Goal: Task Accomplishment & Management: Use online tool/utility

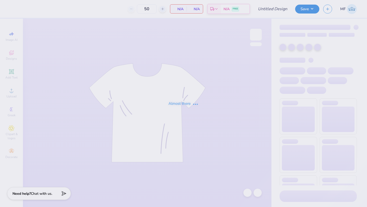
type input "Bear Crewneck"
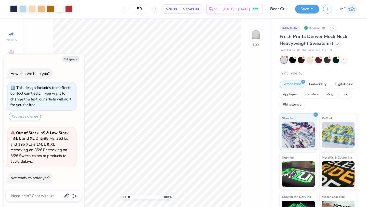
scroll to position [20, 0]
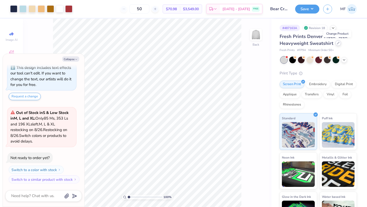
click at [336, 43] on div at bounding box center [338, 43] width 6 height 6
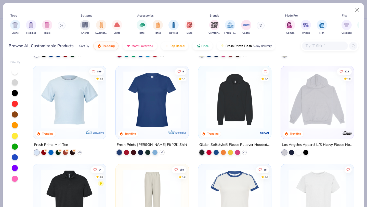
scroll to position [680, 0]
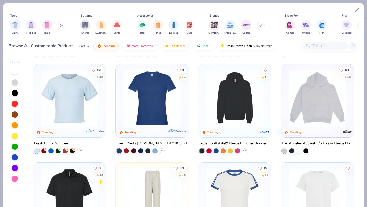
click at [236, 26] on div "Comfort Colors Fresh Prints Gildan" at bounding box center [240, 27] width 64 height 19
click at [232, 26] on img "filter for Fresh Prints" at bounding box center [230, 25] width 8 height 8
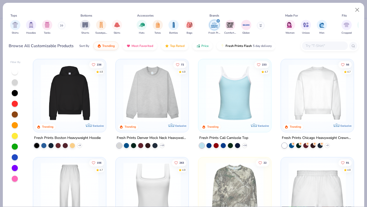
click at [64, 100] on img at bounding box center [69, 93] width 63 height 58
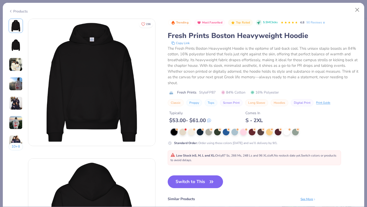
click at [14, 11] on div "Products" at bounding box center [18, 11] width 19 height 5
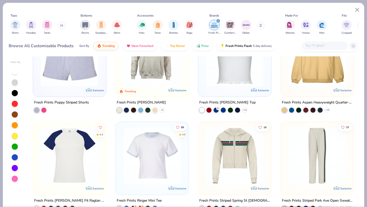
scroll to position [526, 0]
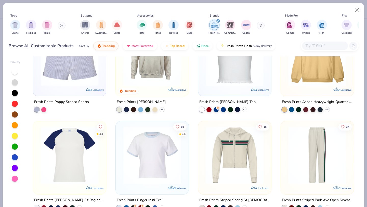
click at [137, 76] on img at bounding box center [152, 57] width 63 height 58
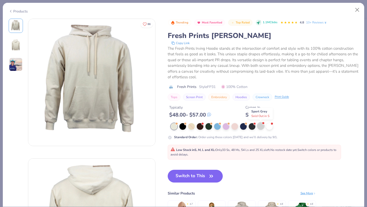
click at [262, 125] on div at bounding box center [260, 126] width 7 height 7
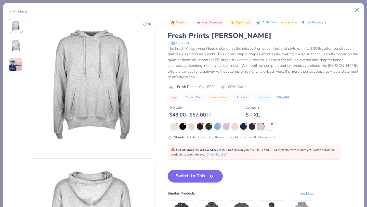
click at [12, 10] on icon at bounding box center [11, 11] width 4 height 6
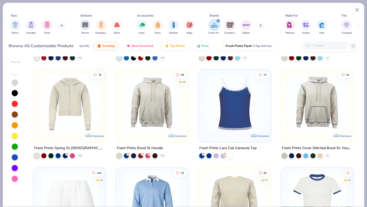
scroll to position [676, 0]
click at [150, 112] on img at bounding box center [152, 103] width 63 height 58
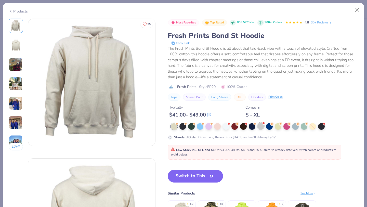
click at [259, 126] on div at bounding box center [260, 126] width 7 height 7
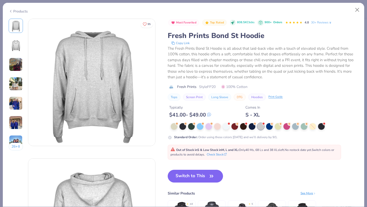
click at [10, 11] on icon at bounding box center [11, 11] width 4 height 6
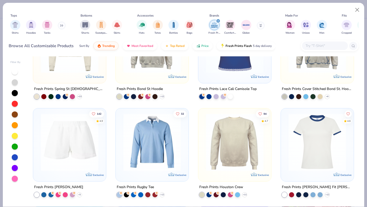
scroll to position [793, 0]
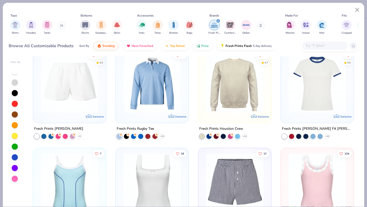
click at [253, 90] on img at bounding box center [234, 84] width 63 height 58
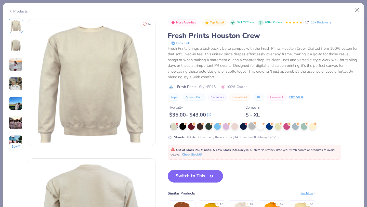
click at [255, 124] on span at bounding box center [254, 123] width 3 height 3
type textarea "x"
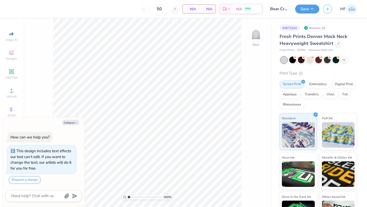
scroll to position [20, 0]
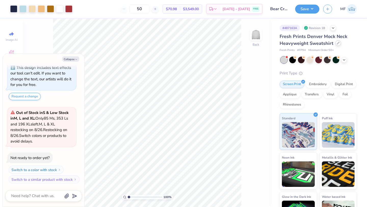
click at [337, 45] on div at bounding box center [338, 43] width 6 height 6
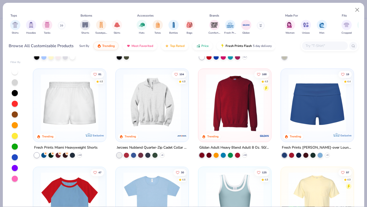
scroll to position [383, 0]
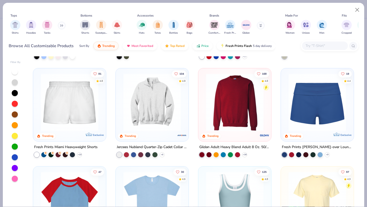
click at [57, 110] on img at bounding box center [69, 102] width 63 height 58
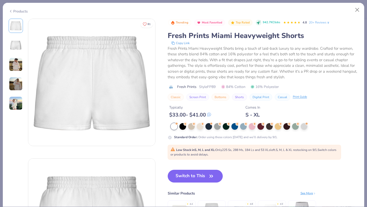
click at [12, 10] on icon at bounding box center [11, 11] width 4 height 6
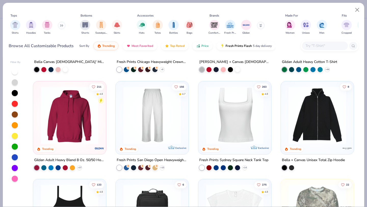
scroll to position [187, 0]
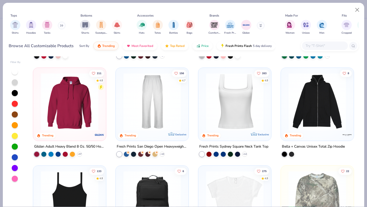
click at [158, 112] on img at bounding box center [152, 102] width 63 height 58
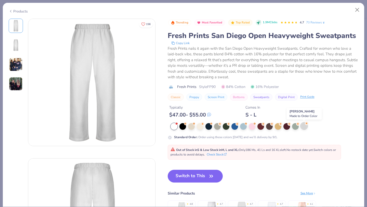
click at [307, 125] on div at bounding box center [304, 126] width 7 height 7
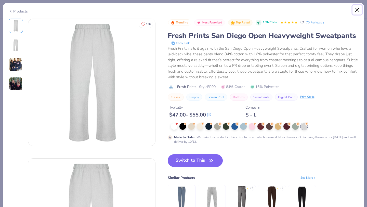
click at [359, 9] on button "Close" at bounding box center [357, 10] width 10 height 10
type textarea "x"
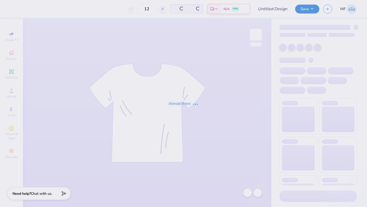
type input "50"
type input "Bear Crewneck"
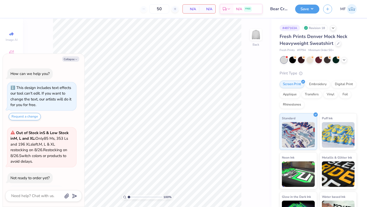
scroll to position [20, 0]
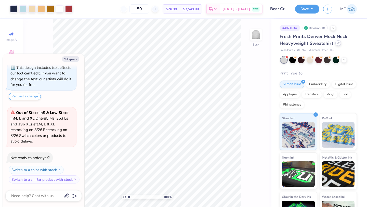
click at [336, 44] on div at bounding box center [338, 43] width 6 height 6
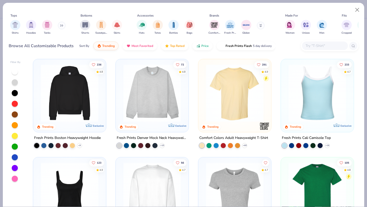
click at [81, 86] on img at bounding box center [69, 93] width 63 height 58
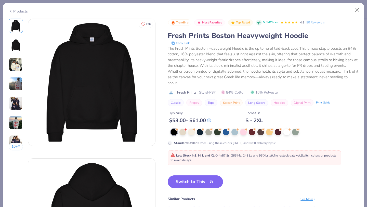
click at [9, 11] on icon at bounding box center [11, 11] width 4 height 6
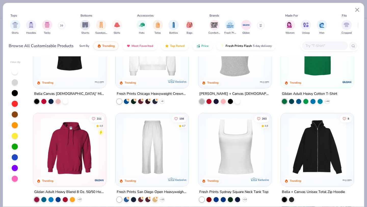
scroll to position [144, 0]
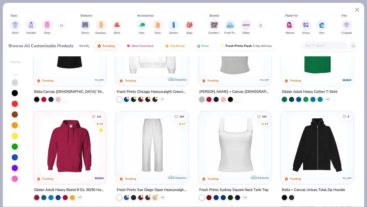
click at [149, 68] on img at bounding box center [152, 47] width 63 height 58
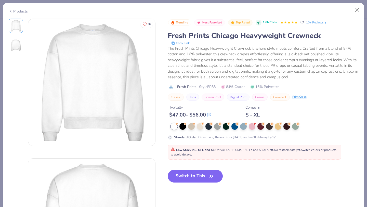
click at [10, 11] on icon at bounding box center [11, 11] width 4 height 6
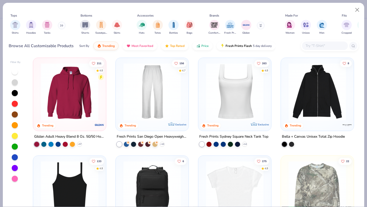
scroll to position [198, 0]
click at [172, 119] on img at bounding box center [152, 91] width 63 height 58
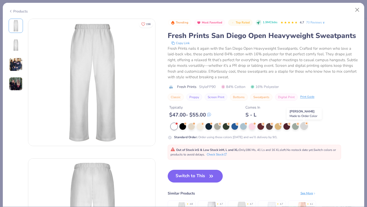
click at [302, 125] on div at bounding box center [304, 126] width 7 height 7
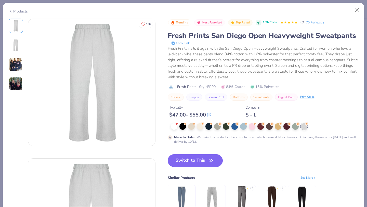
click at [13, 12] on div "Products" at bounding box center [18, 11] width 19 height 5
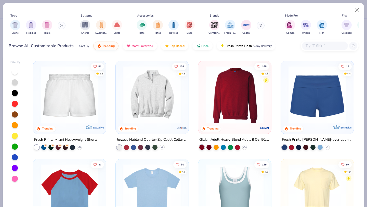
scroll to position [394, 0]
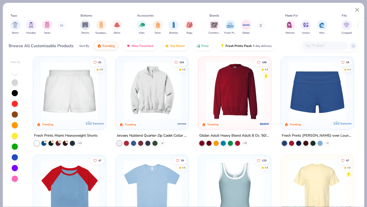
click at [75, 105] on img at bounding box center [69, 91] width 63 height 58
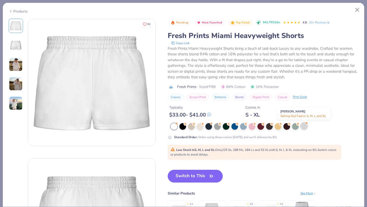
click at [302, 126] on div at bounding box center [304, 126] width 7 height 7
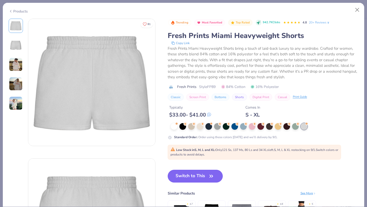
click at [189, 173] on button "Switch to This" at bounding box center [195, 176] width 55 height 13
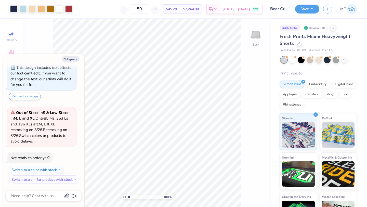
click at [263, 206] on div "100 % Back" at bounding box center [147, 113] width 248 height 188
type textarea "x"
type input "3.48"
type input "4.70"
type textarea "x"
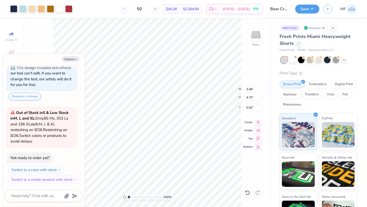
type input "1.35"
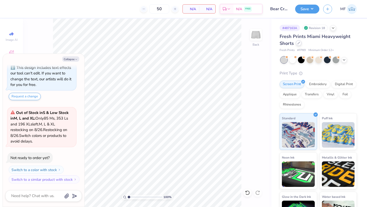
click at [297, 43] on icon at bounding box center [298, 43] width 3 height 3
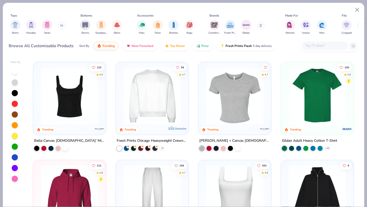
scroll to position [74, 0]
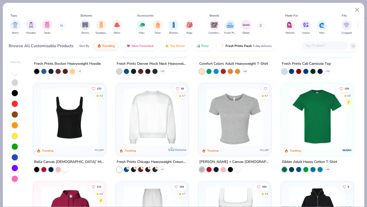
click at [141, 122] on img at bounding box center [152, 117] width 63 height 58
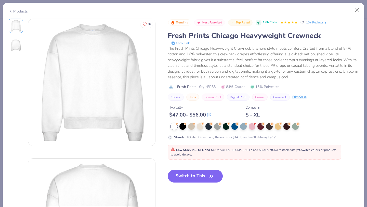
click at [19, 11] on div "Products" at bounding box center [18, 11] width 19 height 5
type textarea "x"
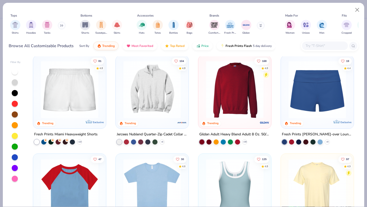
scroll to position [396, 0]
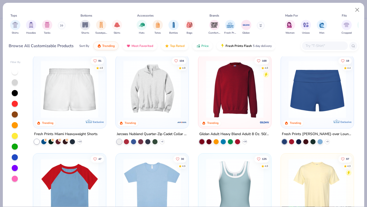
click at [315, 48] on input "text" at bounding box center [324, 46] width 39 height 6
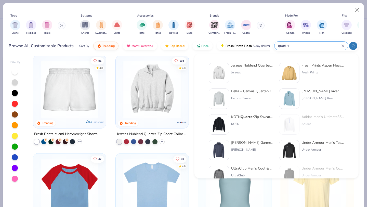
type input "quarter"
click at [297, 69] on div at bounding box center [289, 73] width 20 height 20
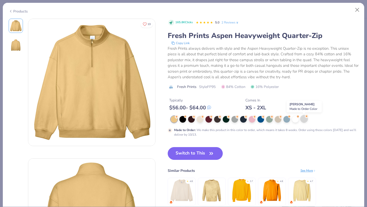
click at [304, 120] on div at bounding box center [304, 118] width 7 height 7
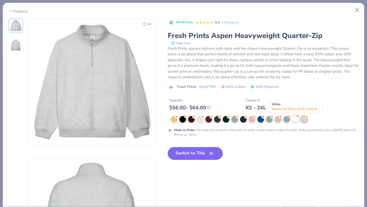
click at [296, 118] on div at bounding box center [295, 118] width 7 height 7
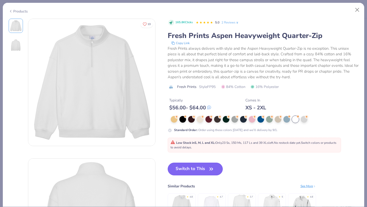
click at [198, 171] on button "Switch to This" at bounding box center [195, 168] width 55 height 13
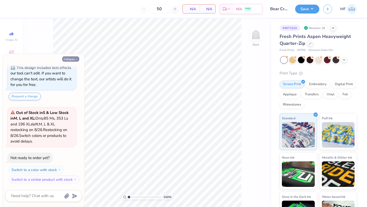
click at [72, 60] on button "Collapse" at bounding box center [70, 58] width 17 height 5
type textarea "x"
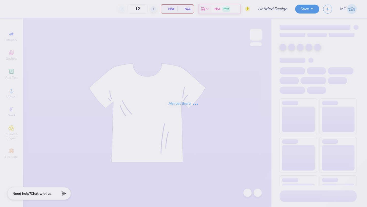
type input "50"
type input "Bear Crewneck"
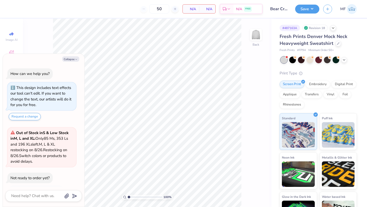
scroll to position [20, 0]
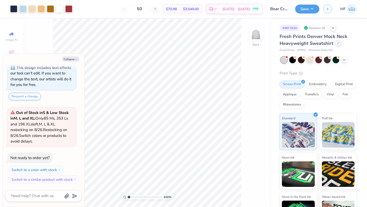
click at [337, 43] on icon at bounding box center [338, 43] width 3 height 3
type textarea "x"
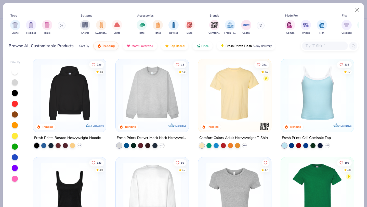
click at [307, 48] on input "text" at bounding box center [324, 46] width 39 height 6
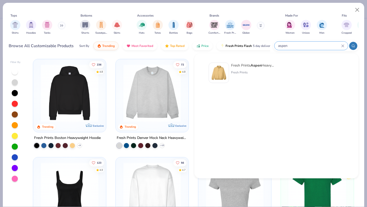
type input "aspen"
click at [227, 64] on div at bounding box center [219, 73] width 20 height 20
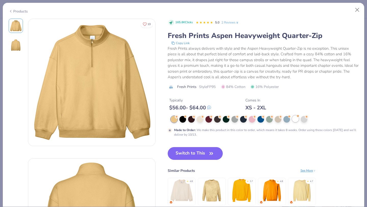
click at [295, 117] on div at bounding box center [295, 118] width 7 height 7
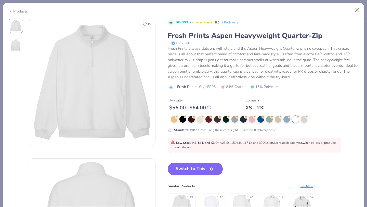
click at [198, 169] on button "Switch to This" at bounding box center [195, 168] width 55 height 13
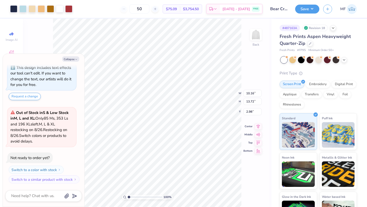
type textarea "x"
type input "5.79"
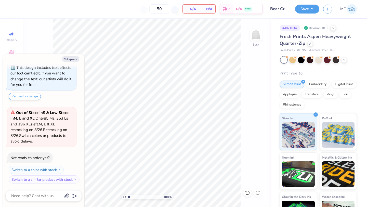
type textarea "x"
